Goal: Task Accomplishment & Management: Use online tool/utility

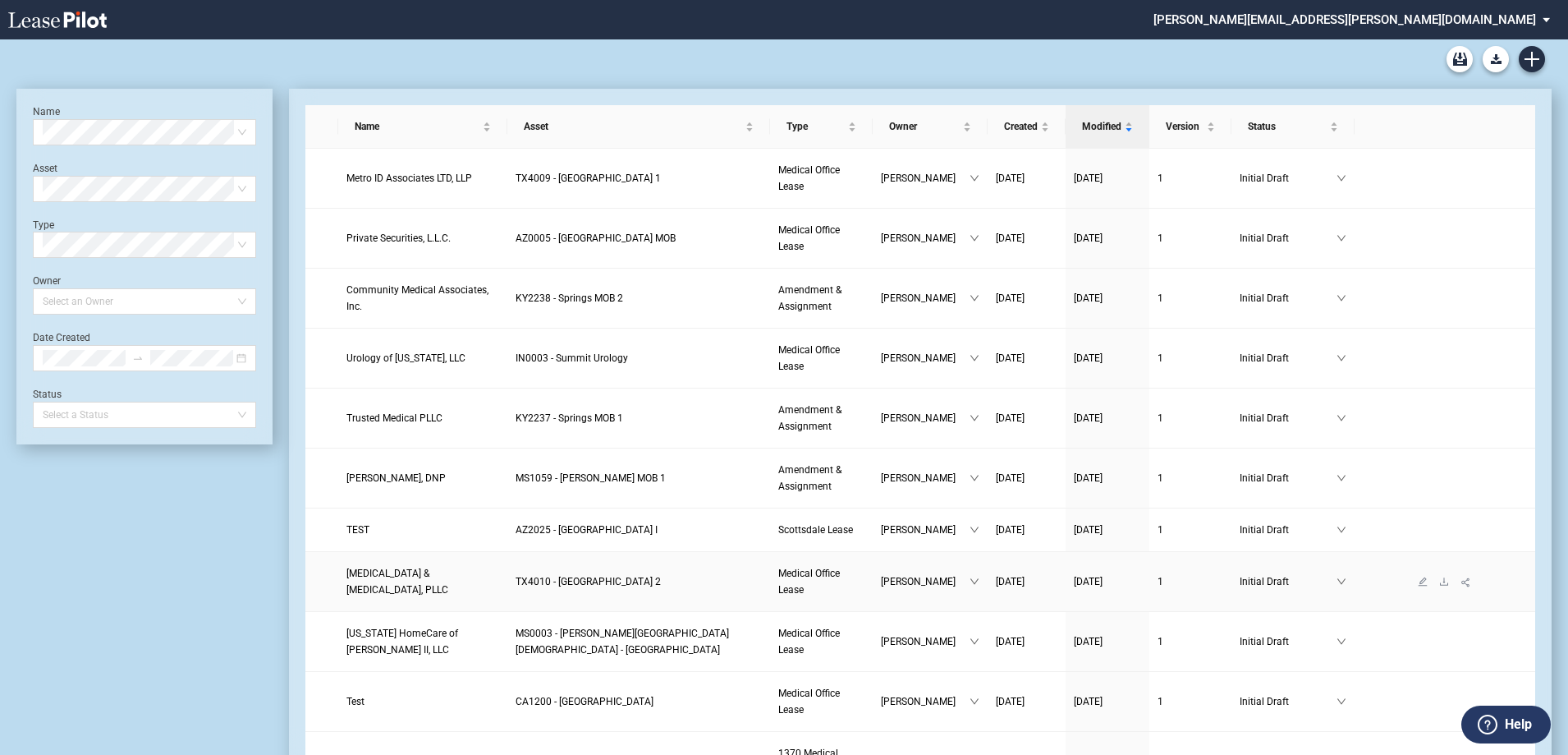
click at [451, 566] on td "Complete Allergy & Asthma, PLLC" at bounding box center [423, 582] width 169 height 60
click at [456, 573] on td "Complete Allergy & Asthma, PLLC" at bounding box center [423, 582] width 169 height 60
click at [456, 573] on link "Complete Allergy & Asthma, PLLC" at bounding box center [423, 581] width 152 height 33
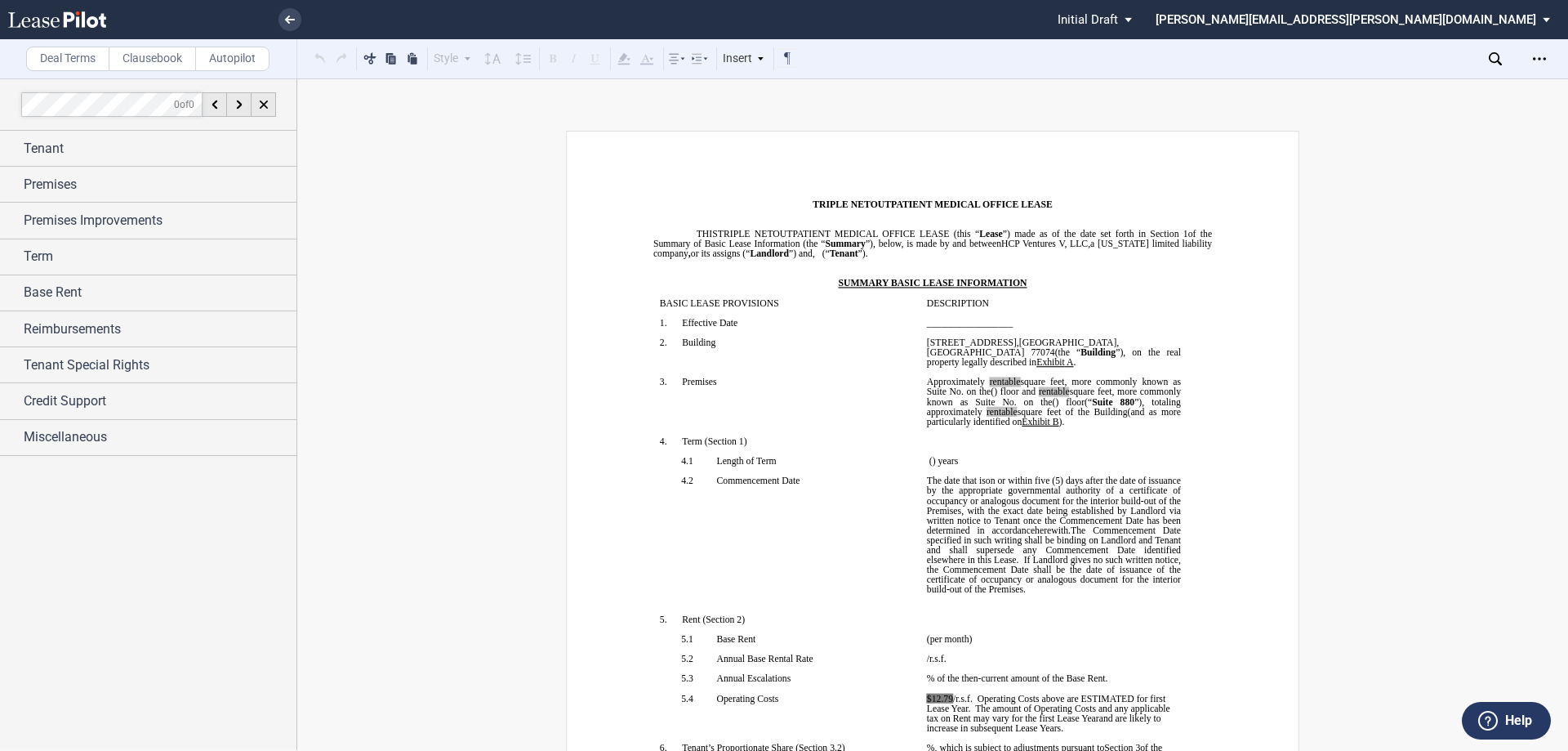
click at [144, 62] on label "Clausebook" at bounding box center [152, 58] width 87 height 24
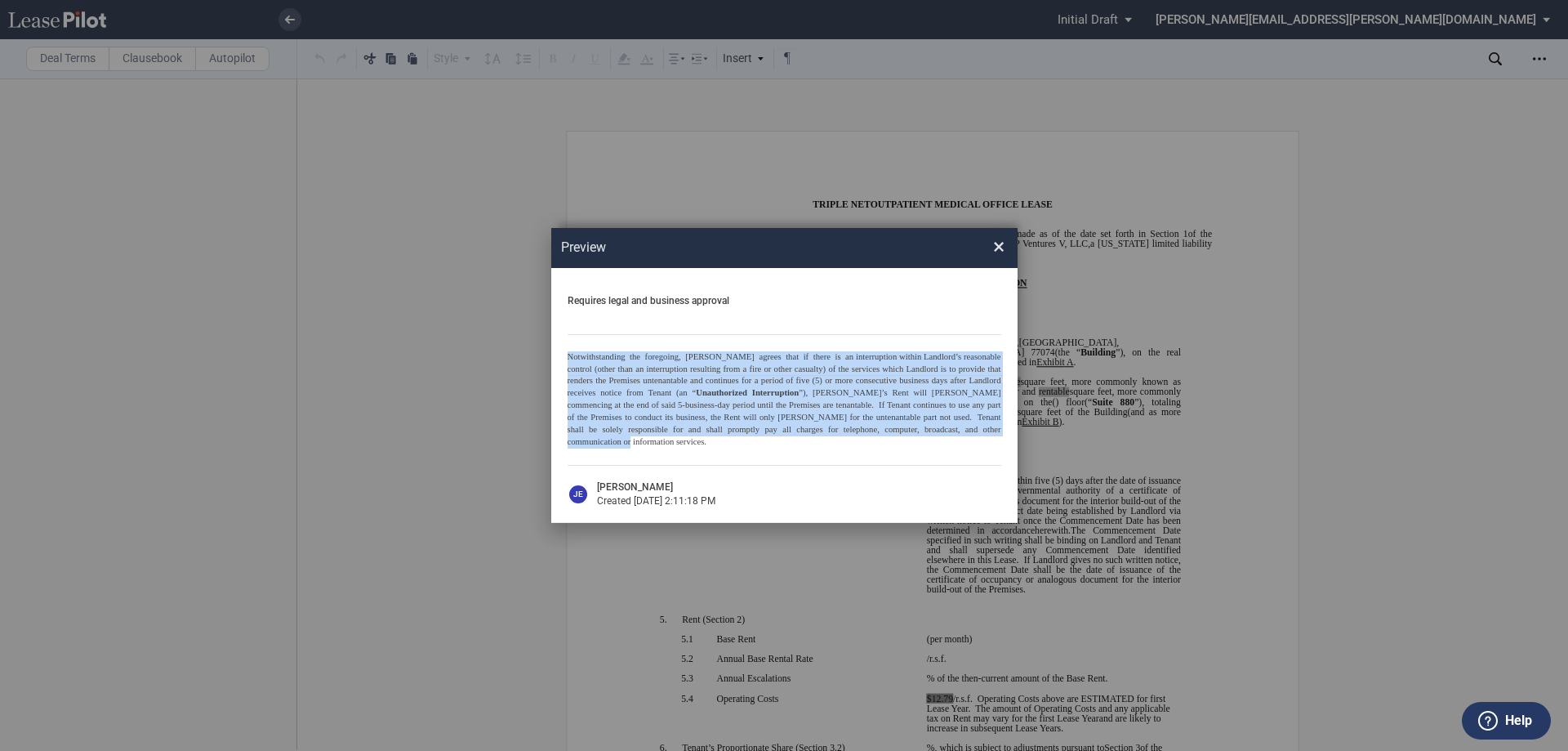
drag, startPoint x: 567, startPoint y: 358, endPoint x: 912, endPoint y: 438, distance: 354.2
click at [912, 438] on p "Notwithstanding the foregoing, Landlord agrees that if there is an interruption…" at bounding box center [784, 401] width 434 height 98
copy p "Notwithstanding the foregoing, Landlord agrees that if there is an interruption…"
